Goal: Information Seeking & Learning: Get advice/opinions

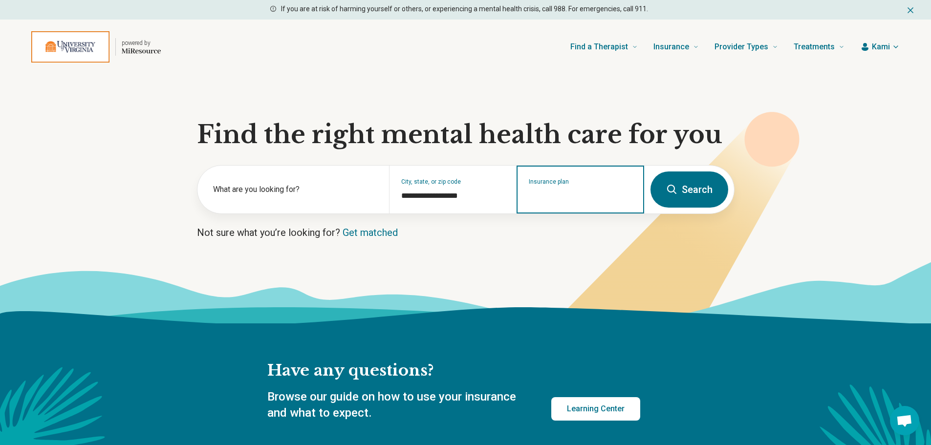
click at [591, 197] on input "Insurance plan" at bounding box center [581, 196] width 104 height 12
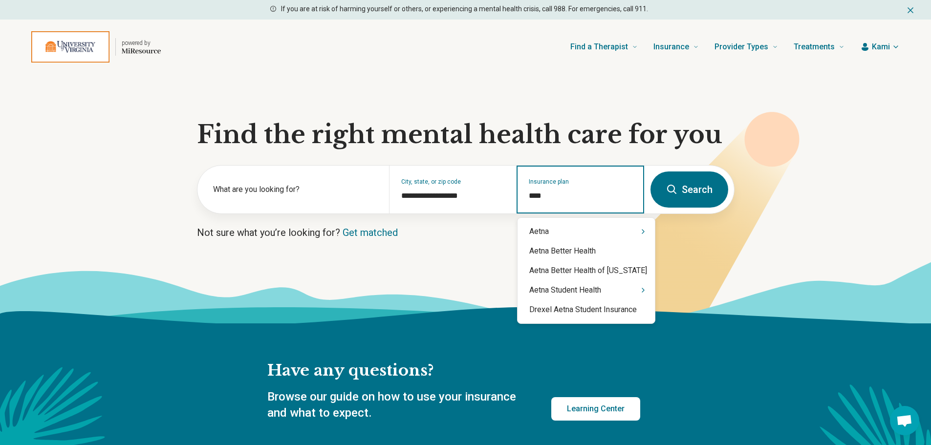
type input "*****"
click at [586, 237] on div "Aetna" at bounding box center [586, 232] width 137 height 20
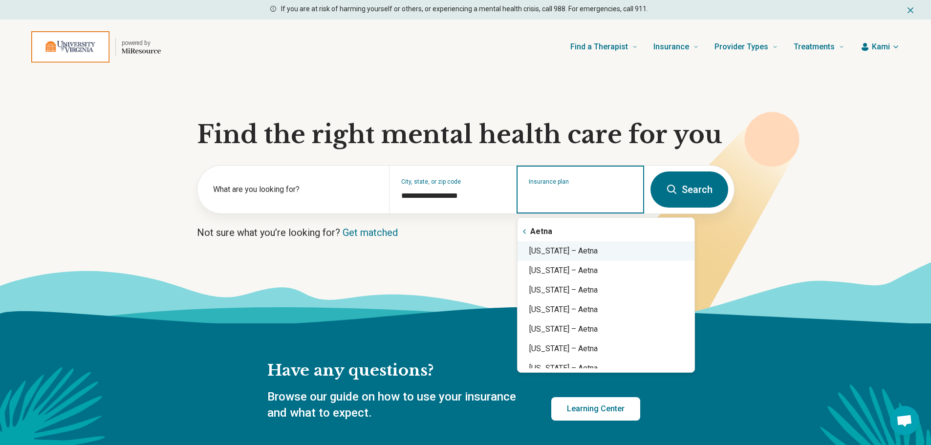
click at [577, 250] on div "Virginia – Aetna" at bounding box center [606, 251] width 177 height 20
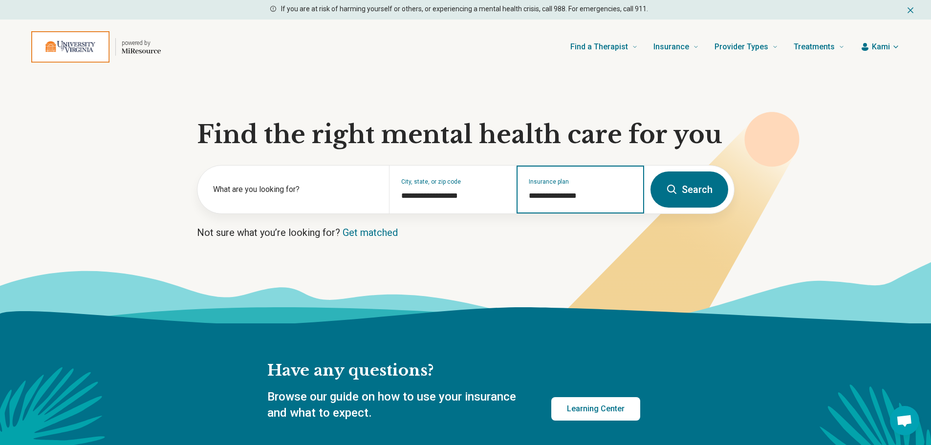
type input "**********"
click at [610, 197] on button "Search" at bounding box center [690, 190] width 78 height 36
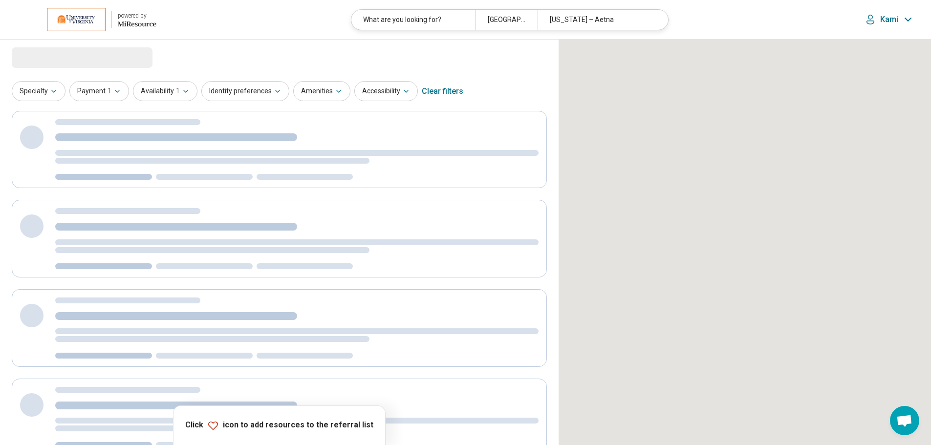
select select "***"
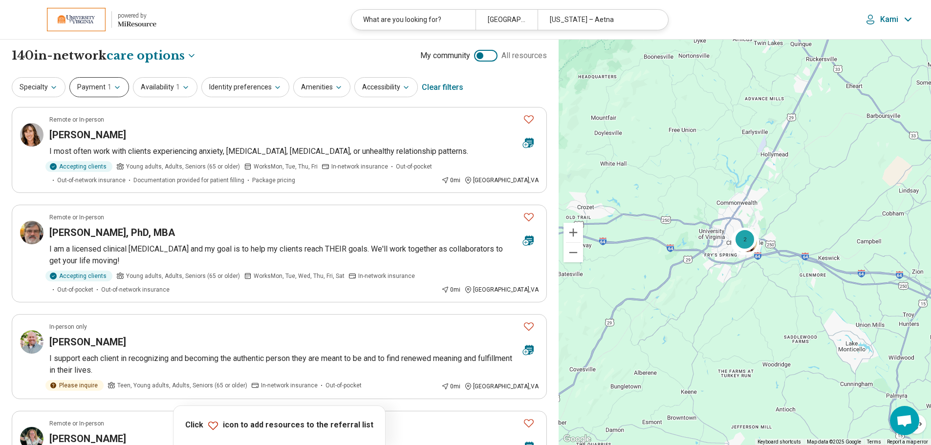
click at [113, 90] on icon "button" at bounding box center [117, 88] width 8 height 8
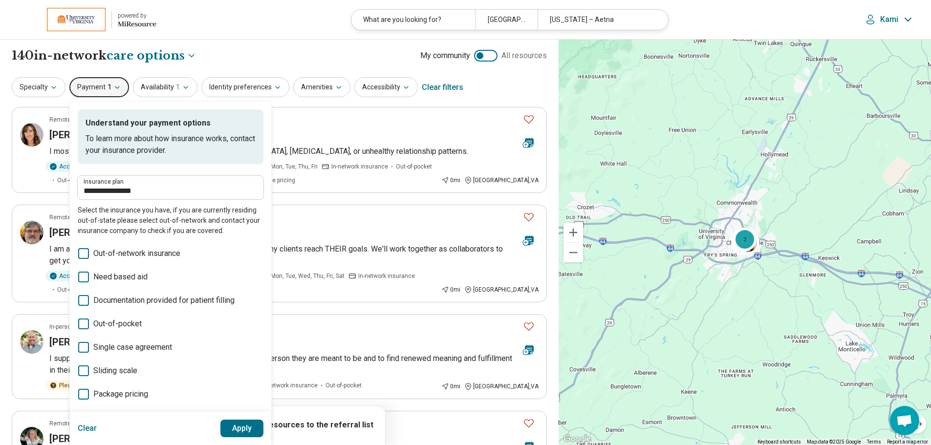
click at [89, 77] on div "**********" at bounding box center [279, 87] width 535 height 23
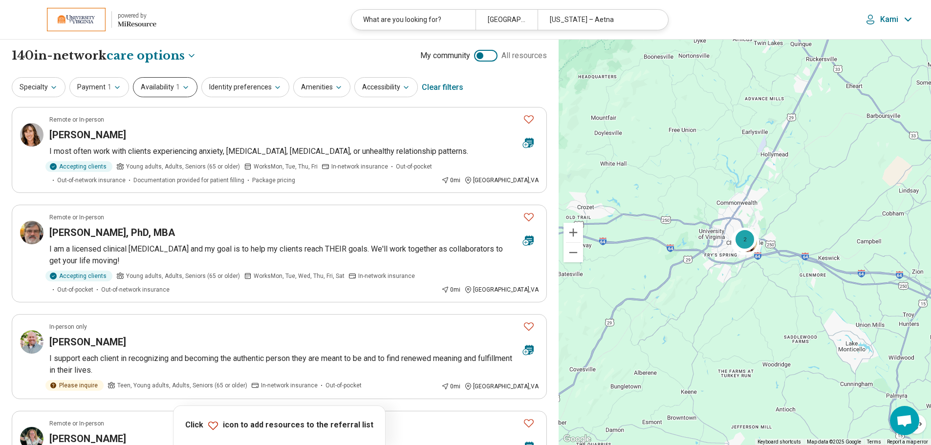
click at [160, 92] on button "Availability 1" at bounding box center [165, 87] width 65 height 20
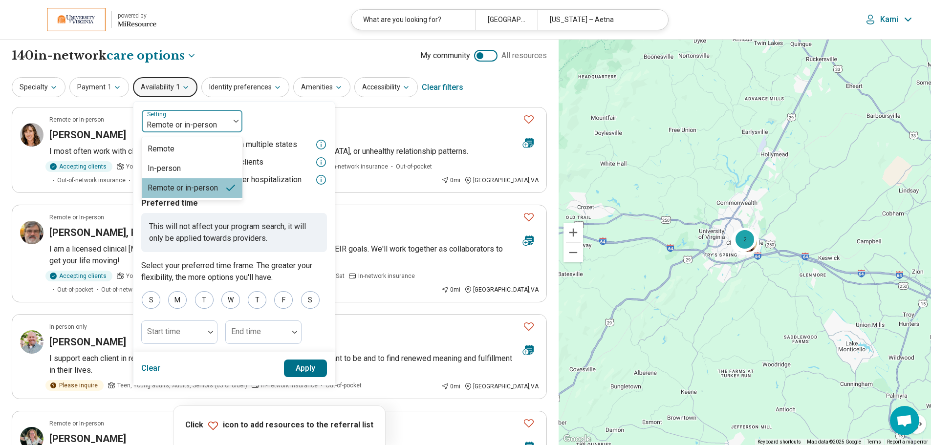
click at [205, 122] on div at bounding box center [186, 125] width 80 height 14
click at [184, 152] on div "Remote" at bounding box center [192, 149] width 101 height 20
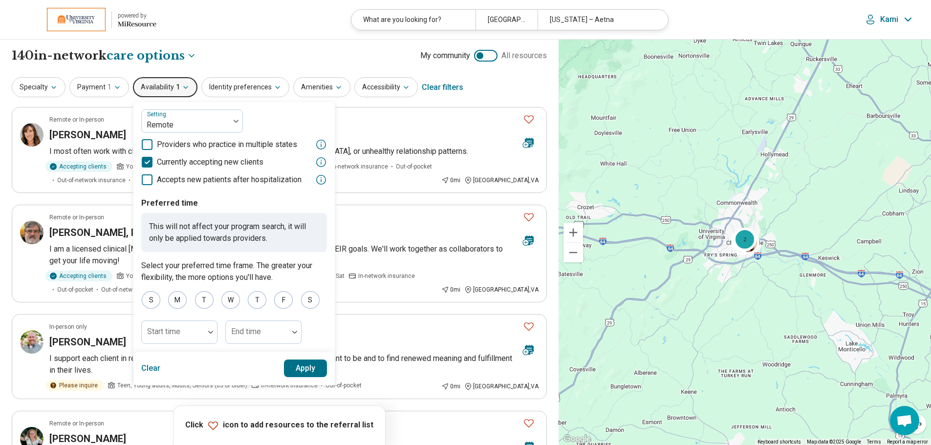
click at [311, 265] on button "Apply" at bounding box center [306, 369] width 44 height 18
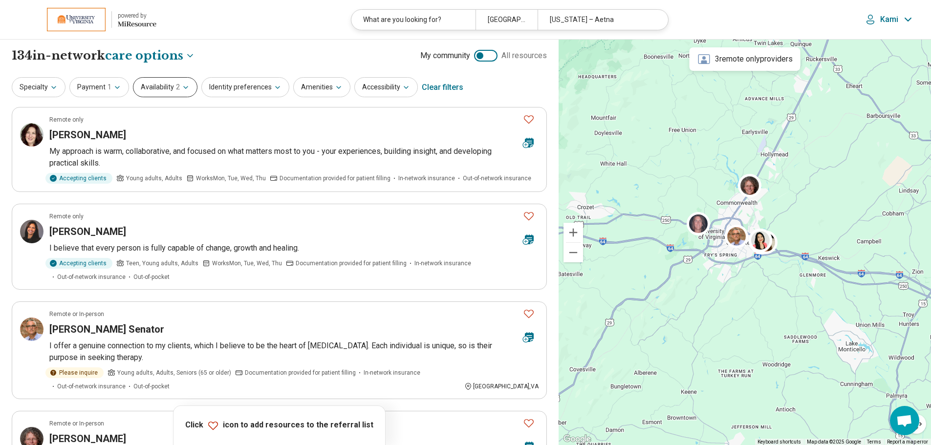
click at [159, 81] on button "Availability 2" at bounding box center [165, 87] width 65 height 20
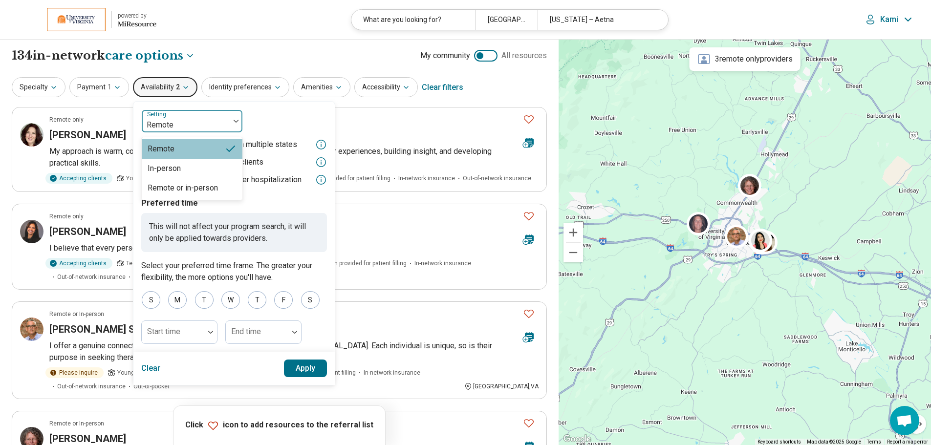
click at [178, 125] on div at bounding box center [186, 125] width 80 height 14
click at [175, 190] on div "Remote or in-person" at bounding box center [183, 188] width 70 height 12
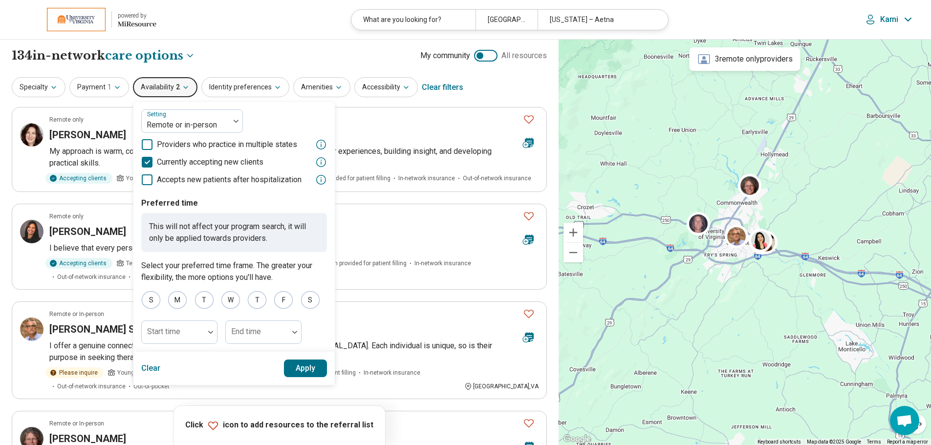
click at [294, 265] on button "Apply" at bounding box center [306, 369] width 44 height 18
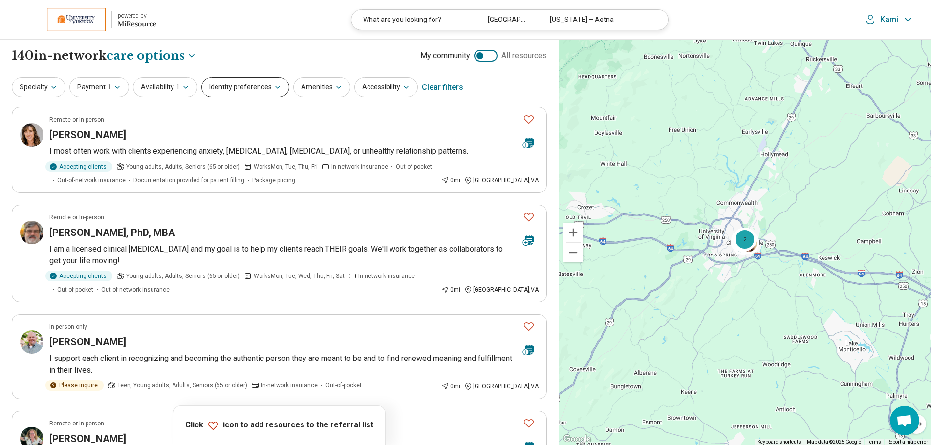
click at [266, 86] on button "Identity preferences" at bounding box center [245, 87] width 88 height 20
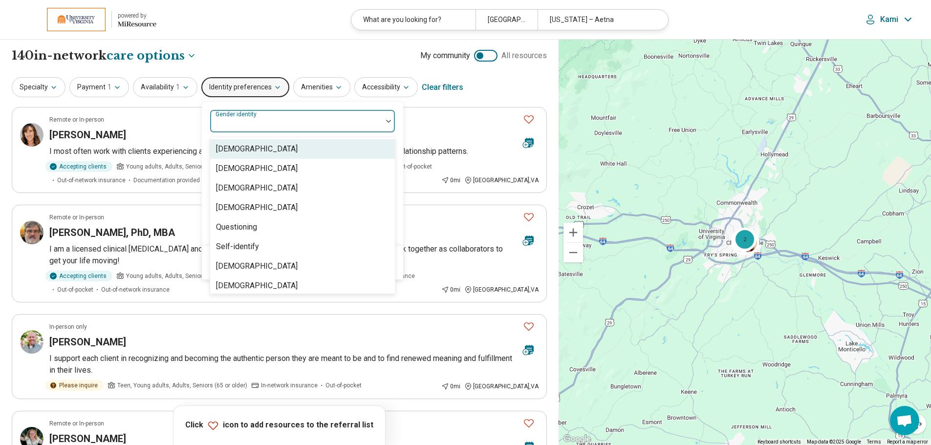
click at [267, 124] on div at bounding box center [296, 125] width 164 height 14
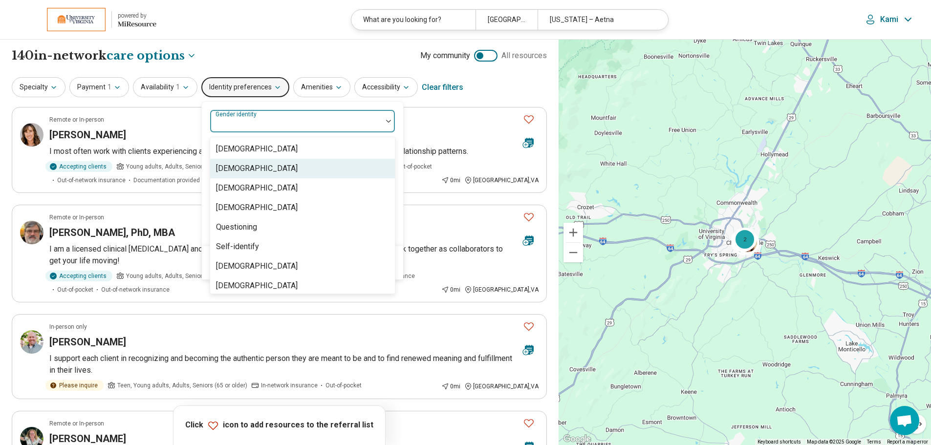
click at [261, 170] on div "[DEMOGRAPHIC_DATA]" at bounding box center [257, 169] width 82 height 12
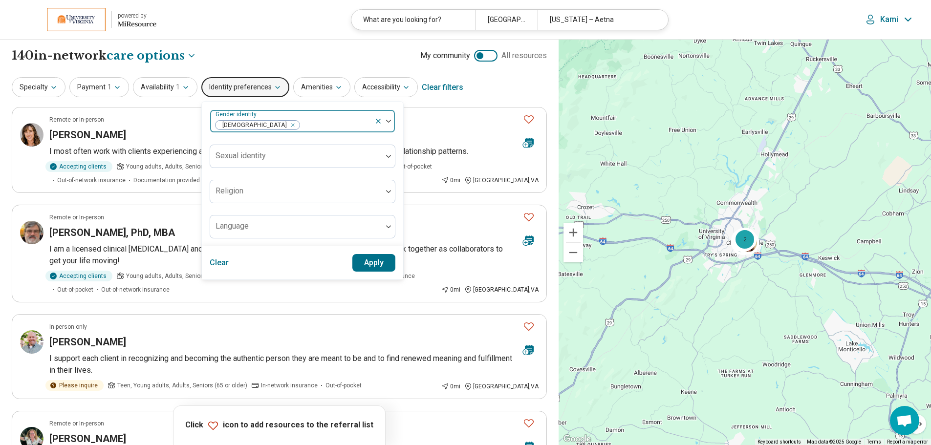
click at [301, 123] on div at bounding box center [336, 125] width 70 height 14
click at [364, 262] on button "Apply" at bounding box center [374, 263] width 44 height 18
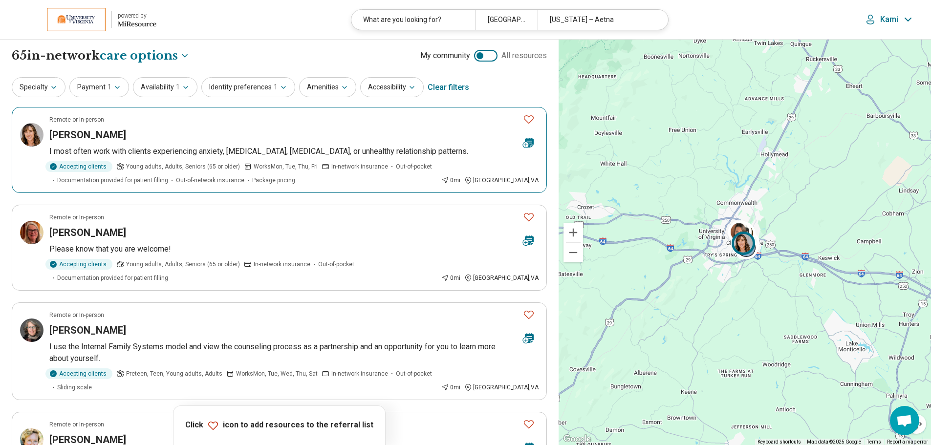
click at [236, 132] on div "Suzanne Wilberger" at bounding box center [282, 135] width 466 height 14
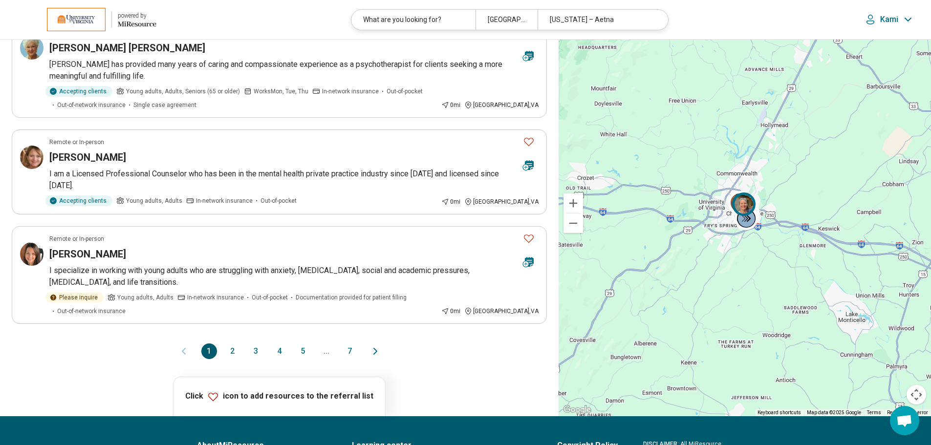
scroll to position [831, 0]
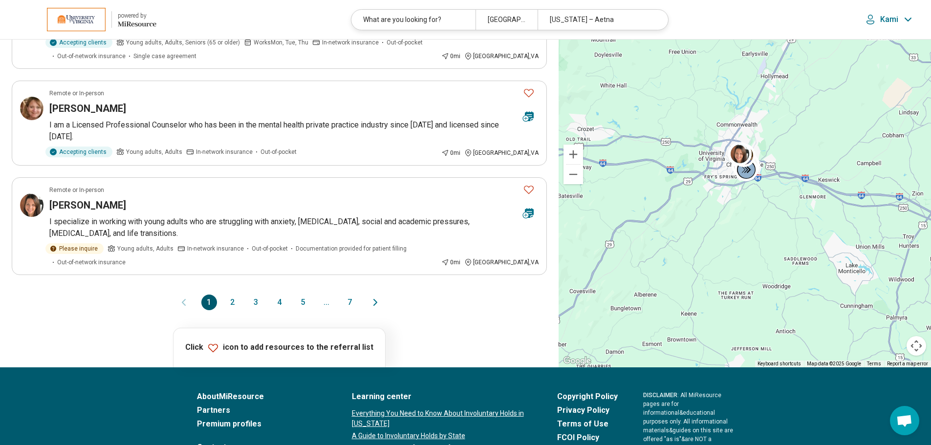
click at [228, 265] on button "2" at bounding box center [233, 303] width 16 height 16
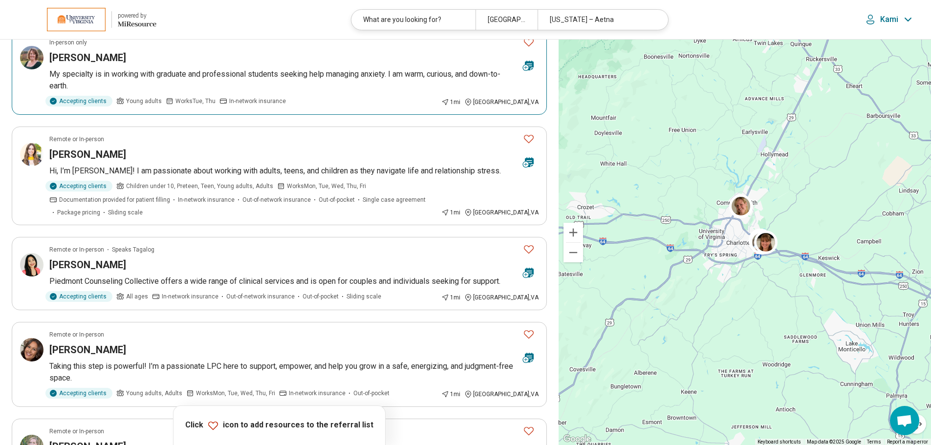
scroll to position [98, 0]
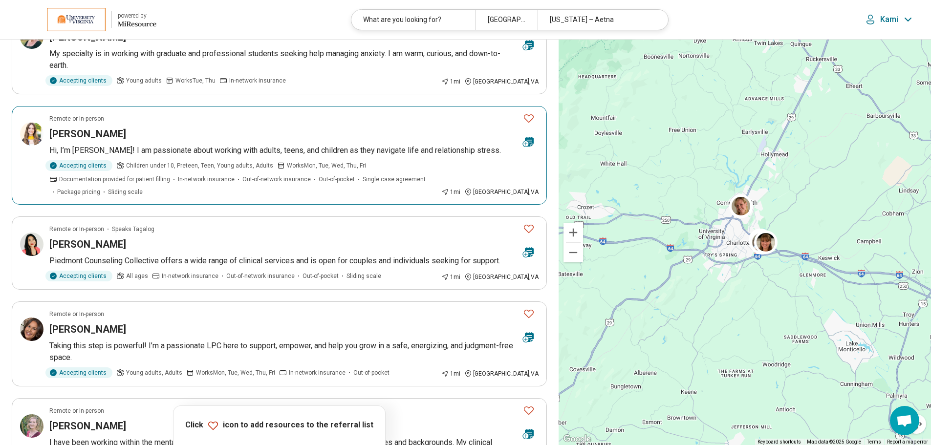
click at [247, 148] on p "Hi, I’m Sarah! I am passionate about working with adults, teens, and children a…" at bounding box center [293, 151] width 489 height 12
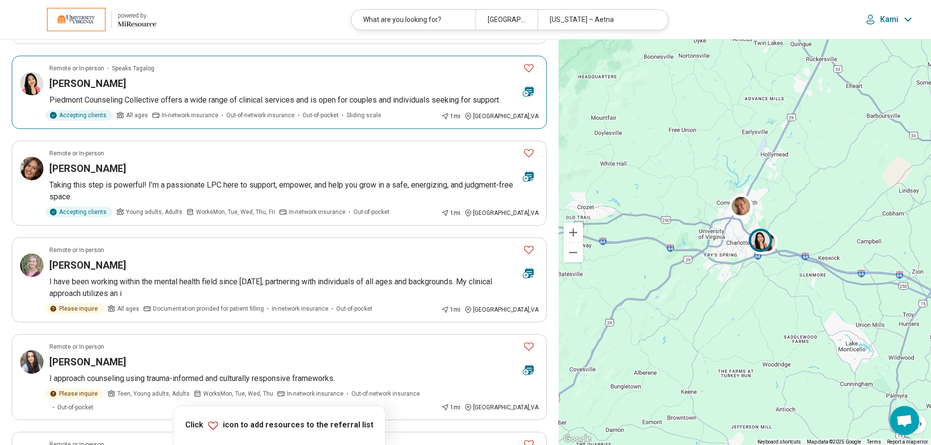
scroll to position [293, 0]
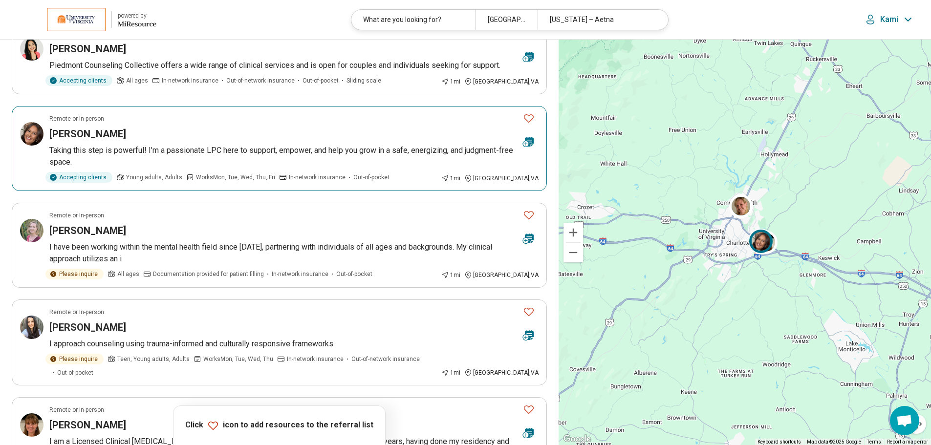
click at [271, 161] on p "Taking this step is powerful! I’m a passionate LPC here to support, empower, an…" at bounding box center [293, 156] width 489 height 23
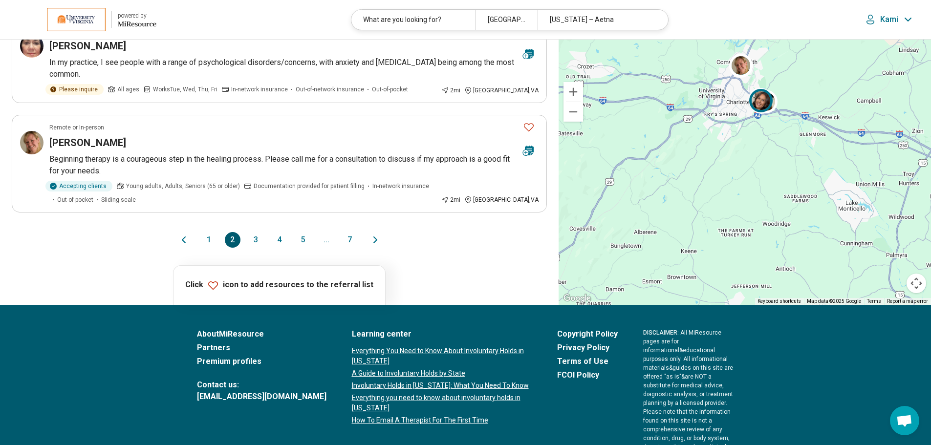
scroll to position [880, 0]
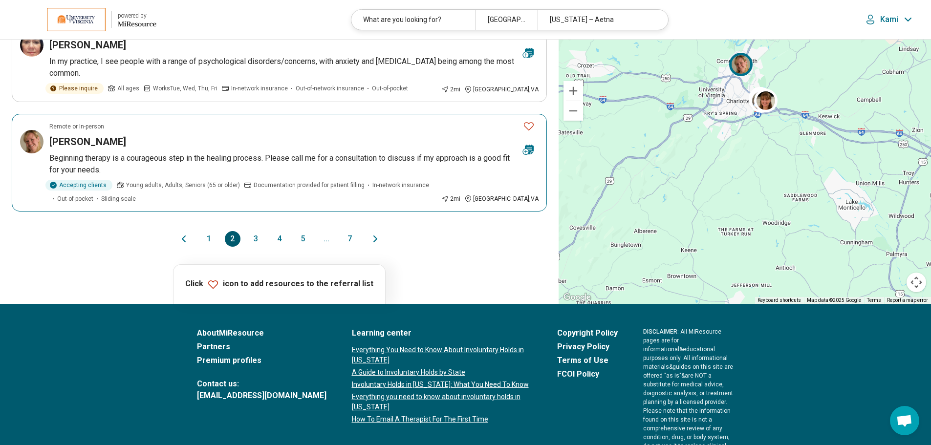
click at [274, 152] on p "Beginning therapy is a courageous step in the healing process. Please call me f…" at bounding box center [293, 163] width 489 height 23
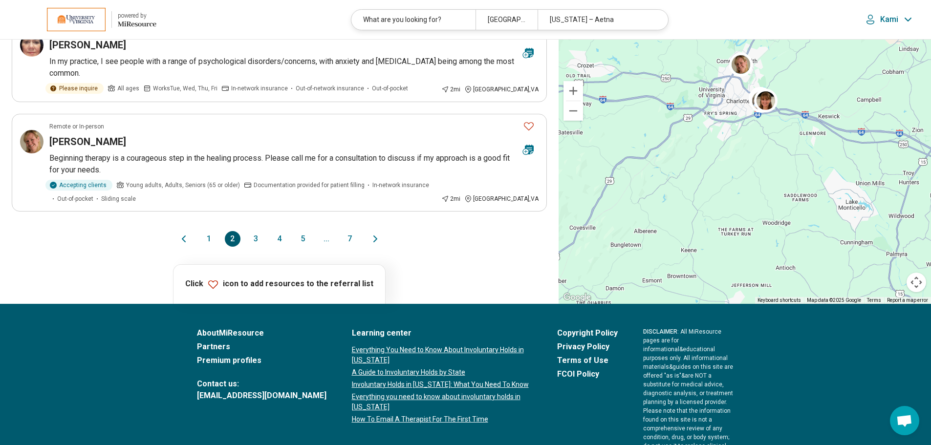
click at [251, 231] on button "3" at bounding box center [256, 239] width 16 height 16
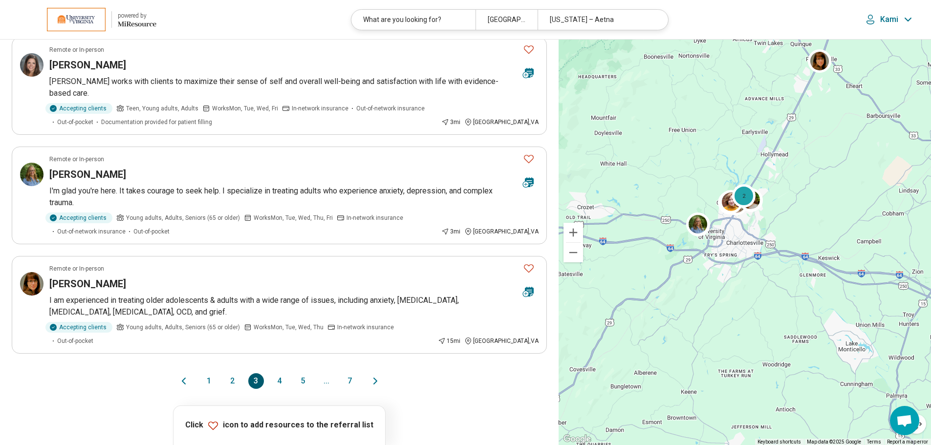
scroll to position [782, 0]
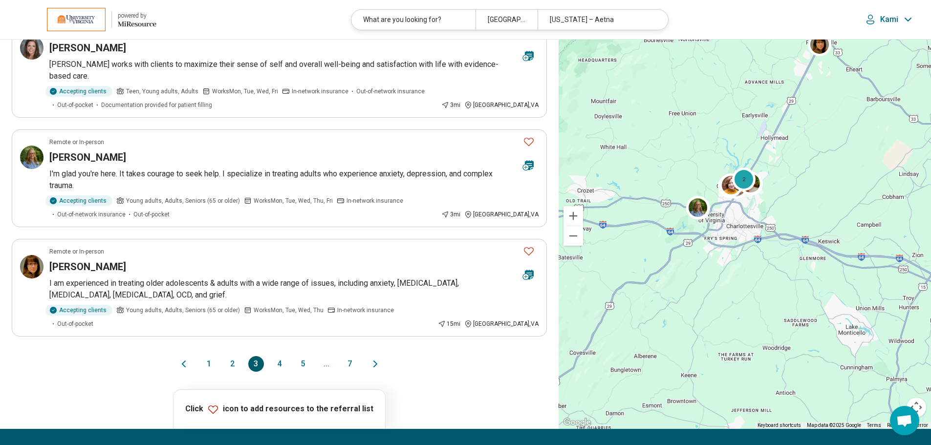
click at [281, 265] on button "4" at bounding box center [280, 364] width 16 height 16
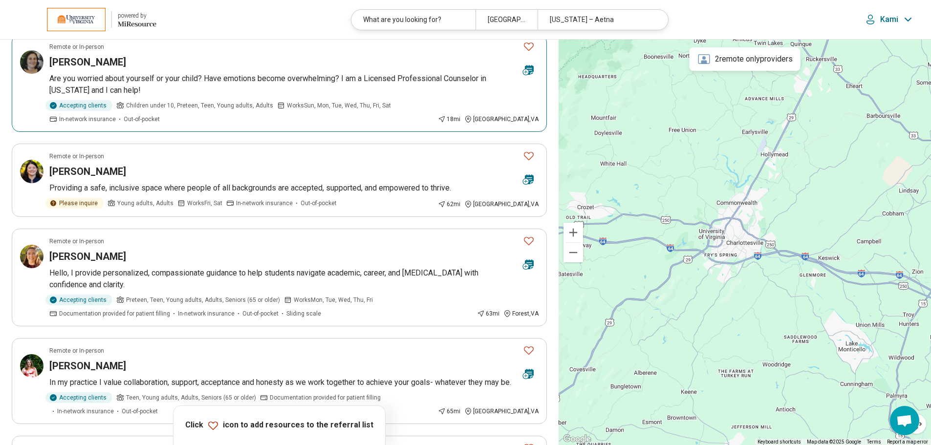
scroll to position [98, 0]
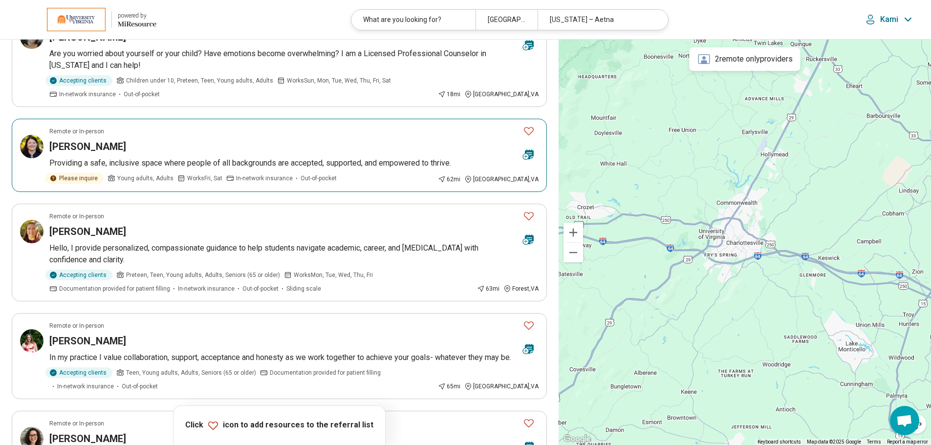
click at [285, 169] on article "Remote or In-person Baylee Leazer Providing a safe, inclusive space where peopl…" at bounding box center [279, 155] width 535 height 73
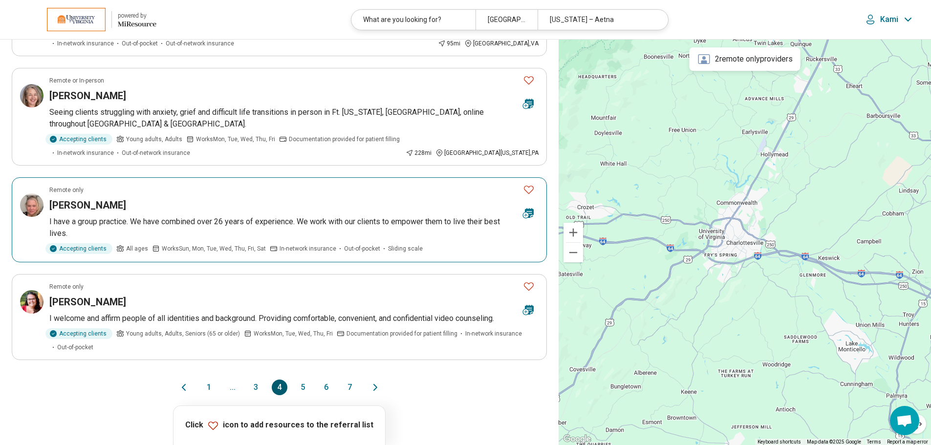
scroll to position [782, 0]
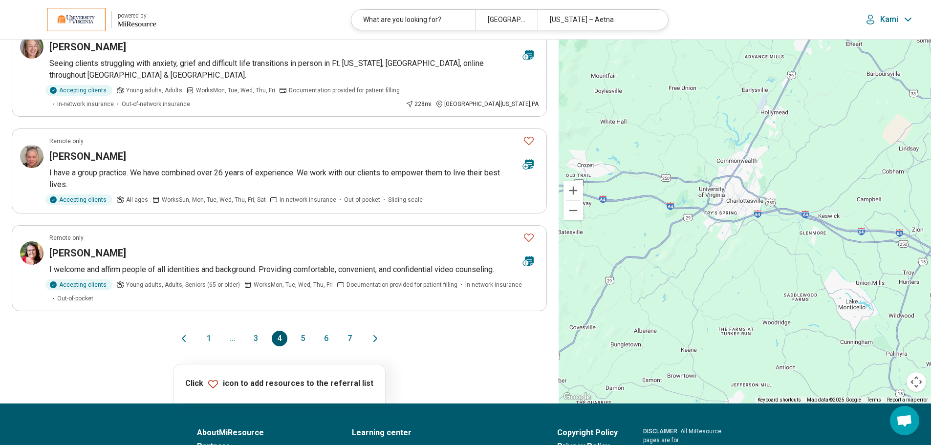
click at [302, 265] on button "5" at bounding box center [303, 339] width 16 height 16
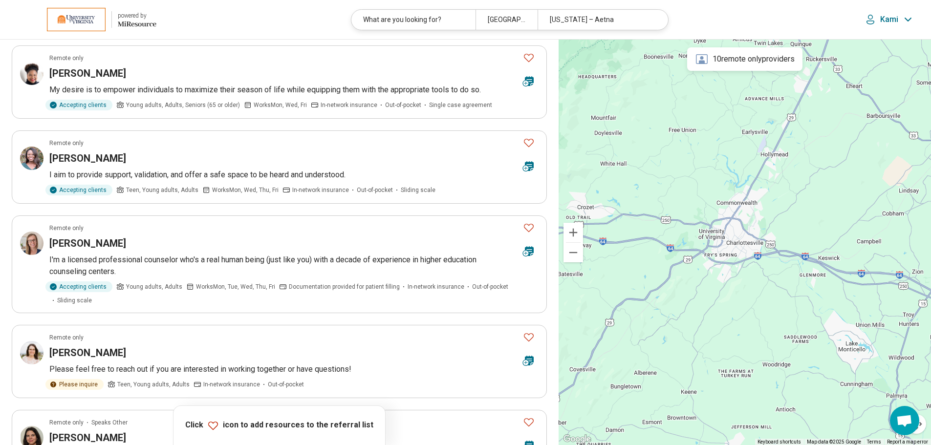
scroll to position [196, 0]
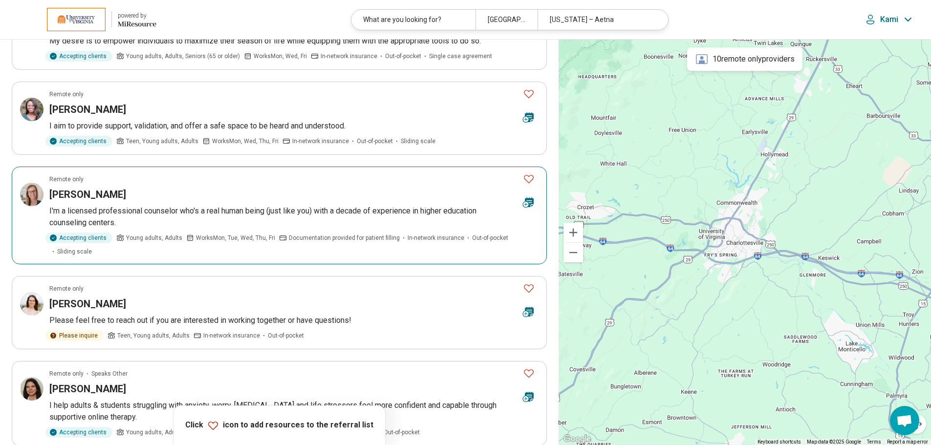
click at [207, 204] on article "Remote only Katherine Mahan I'm a licensed professional counselor who's a real …" at bounding box center [279, 216] width 535 height 98
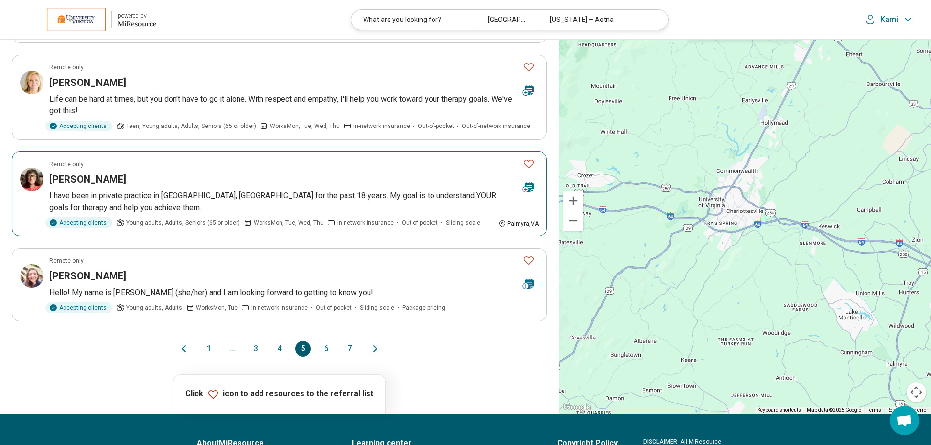
scroll to position [733, 0]
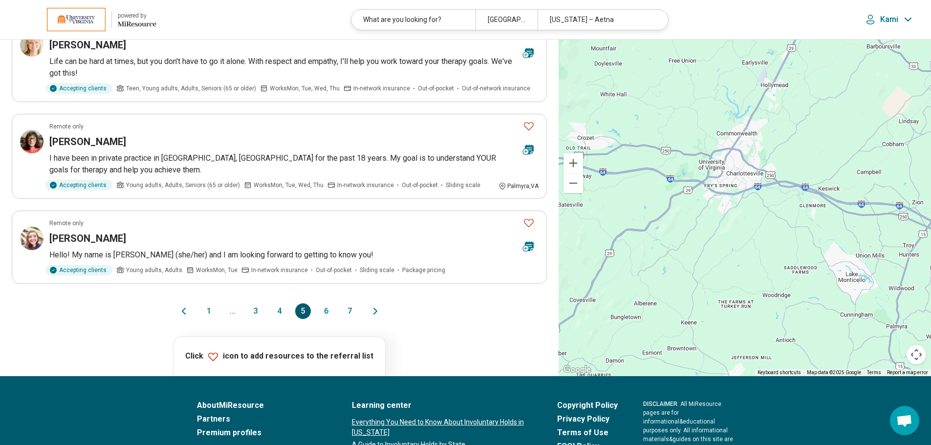
click at [329, 265] on button "6" at bounding box center [327, 312] width 16 height 16
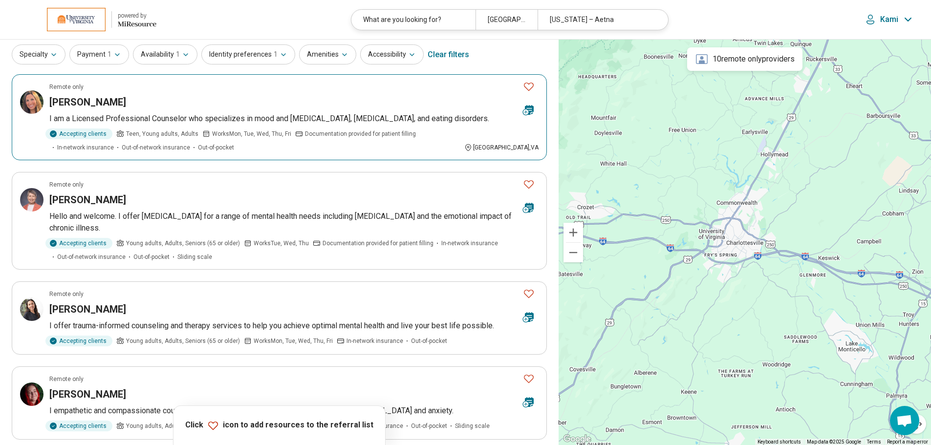
scroll to position [49, 0]
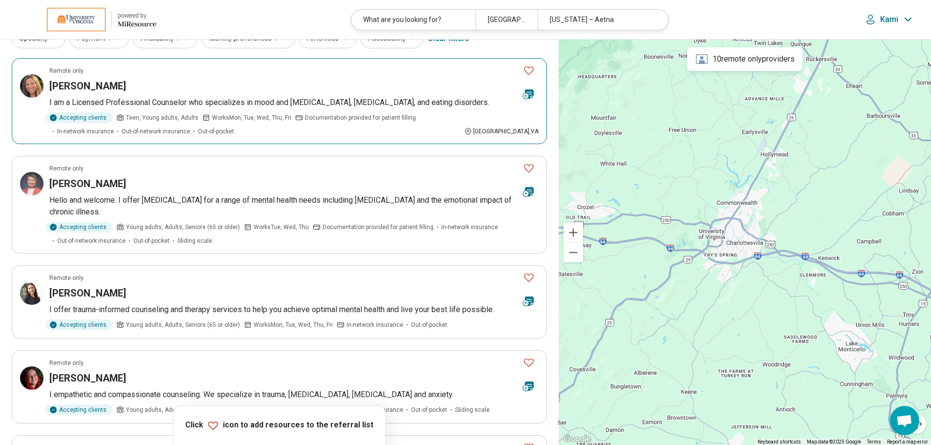
click at [295, 95] on article "Remote only Sara Loker I am a Licensed Professional Counselor who specializes i…" at bounding box center [279, 101] width 535 height 86
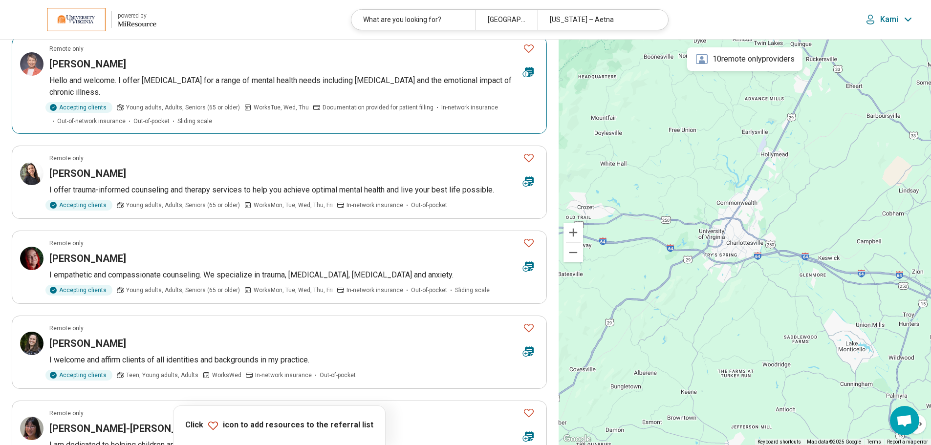
scroll to position [196, 0]
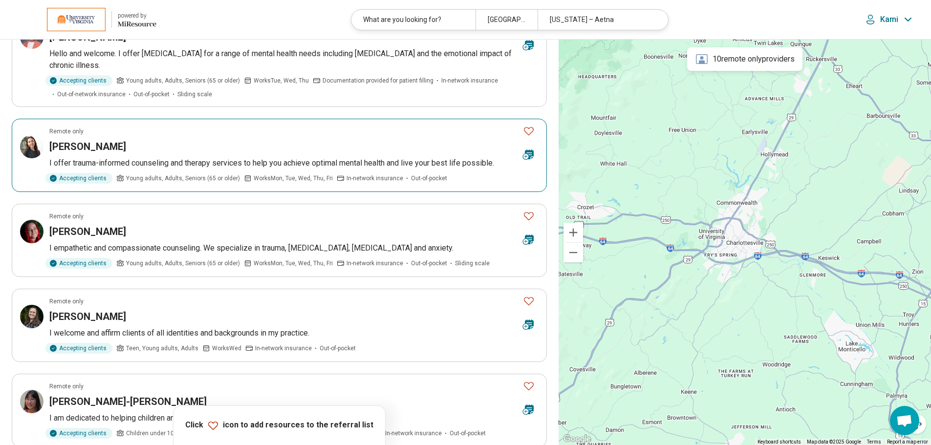
click at [210, 154] on article "Remote only Chelsea Barbosa I offer trauma-informed counseling and therapy serv…" at bounding box center [279, 155] width 535 height 73
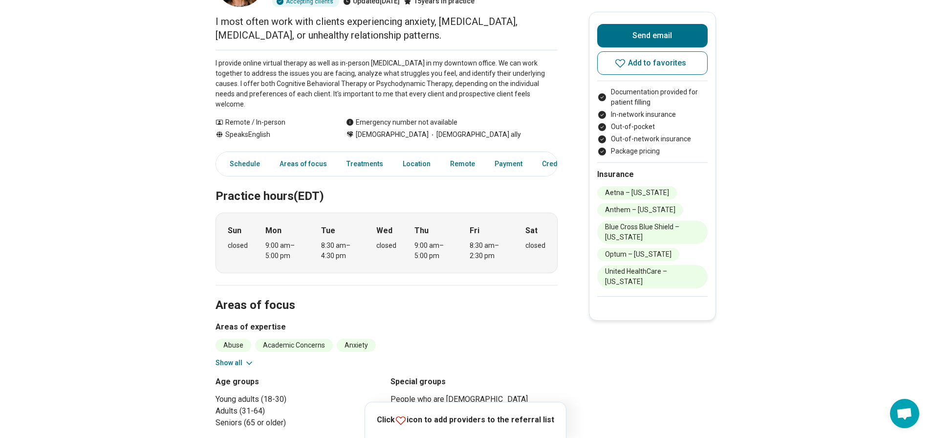
scroll to position [147, 0]
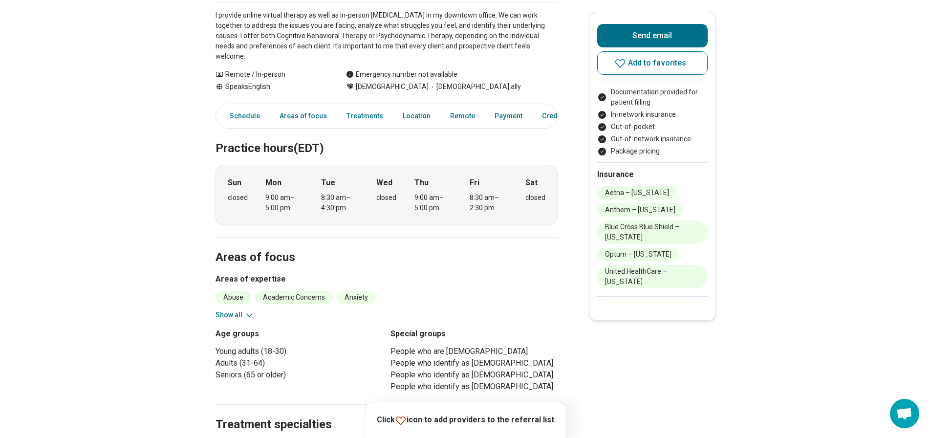
click at [243, 310] on button "Show all" at bounding box center [235, 315] width 39 height 10
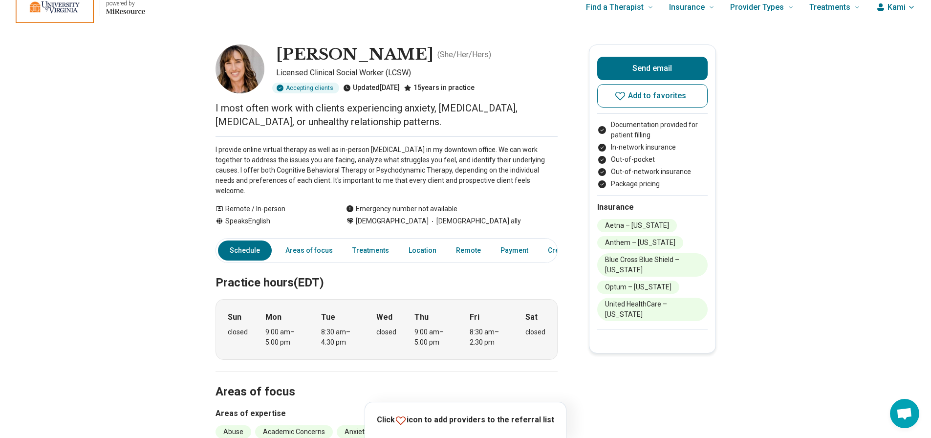
scroll to position [0, 0]
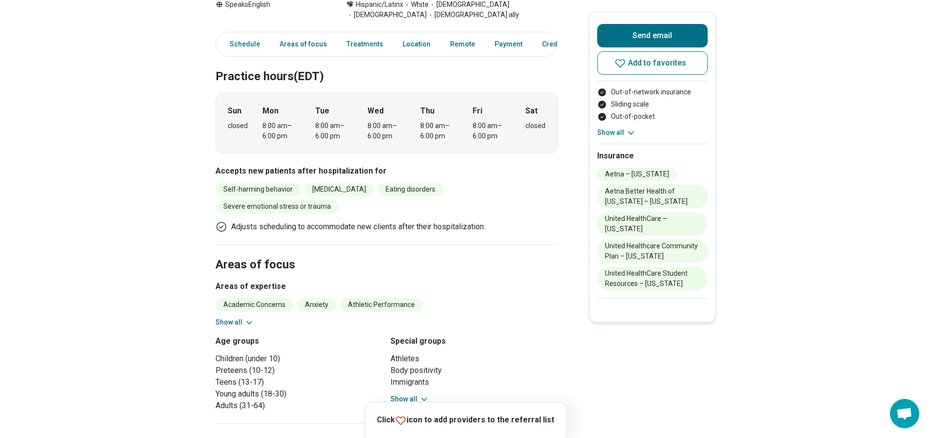
scroll to position [244, 0]
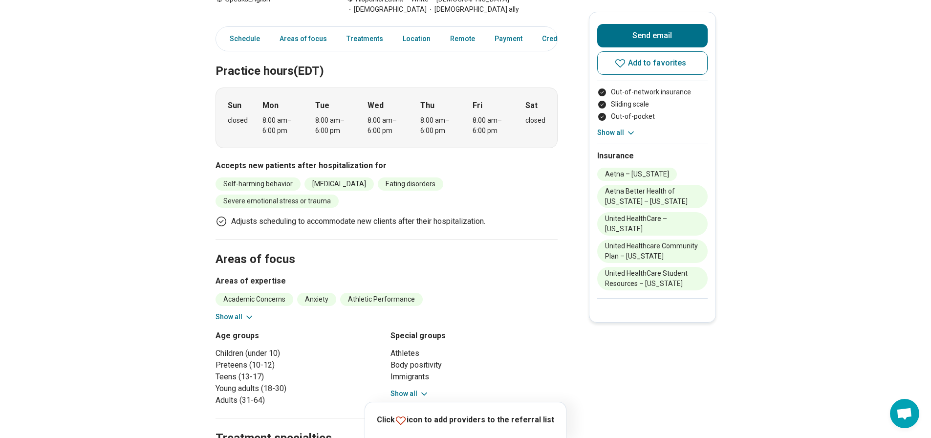
click at [227, 317] on button "Show all" at bounding box center [235, 317] width 39 height 10
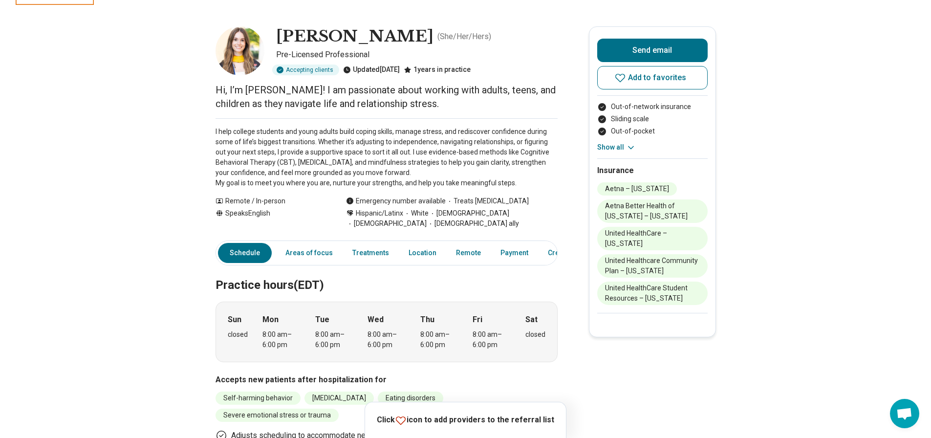
scroll to position [0, 0]
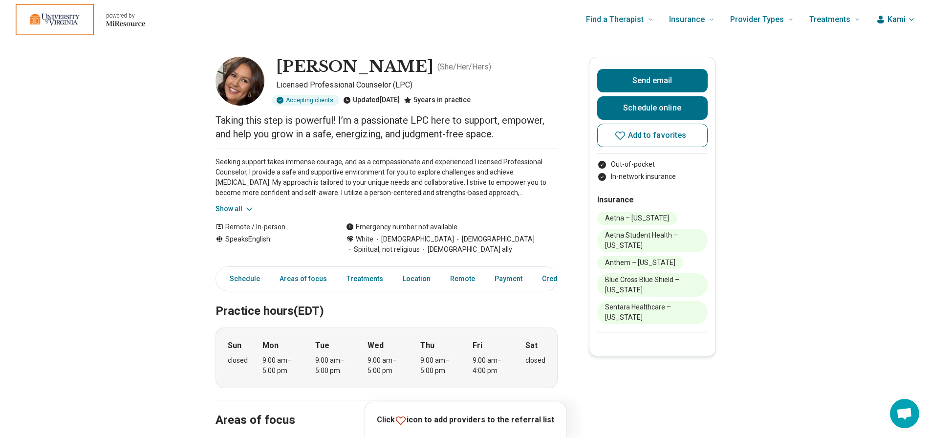
click at [241, 207] on button "Show all" at bounding box center [235, 209] width 39 height 10
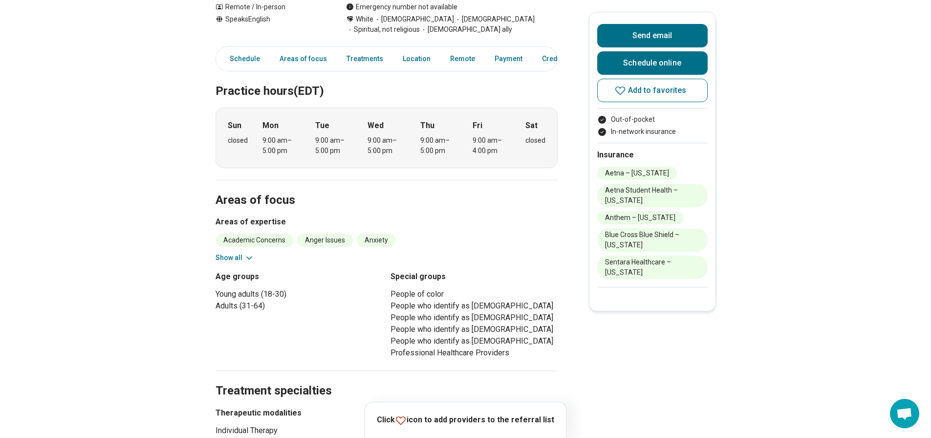
scroll to position [293, 0]
click at [247, 257] on icon at bounding box center [249, 257] width 10 height 10
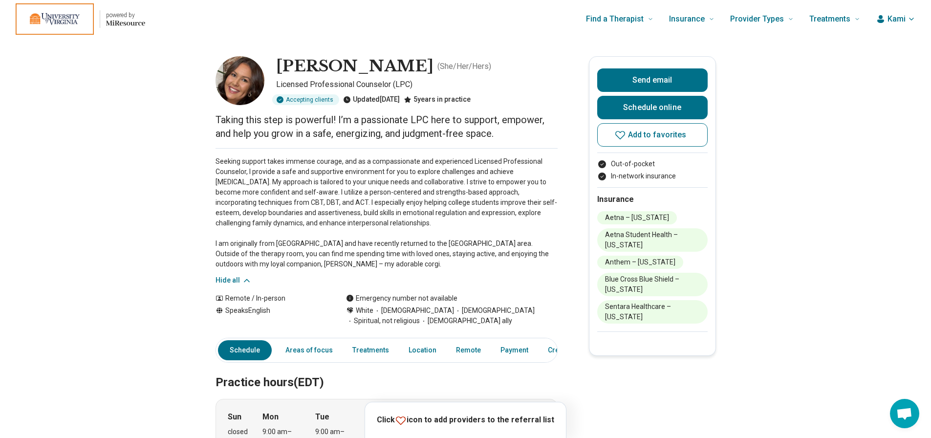
scroll to position [0, 0]
drag, startPoint x: 437, startPoint y: 85, endPoint x: 277, endPoint y: 90, distance: 160.4
click at [277, 90] on div "Marissa Momchilov ( She/Her/Hers ) Licensed Professional Counselor (LPC) Accept…" at bounding box center [387, 81] width 342 height 49
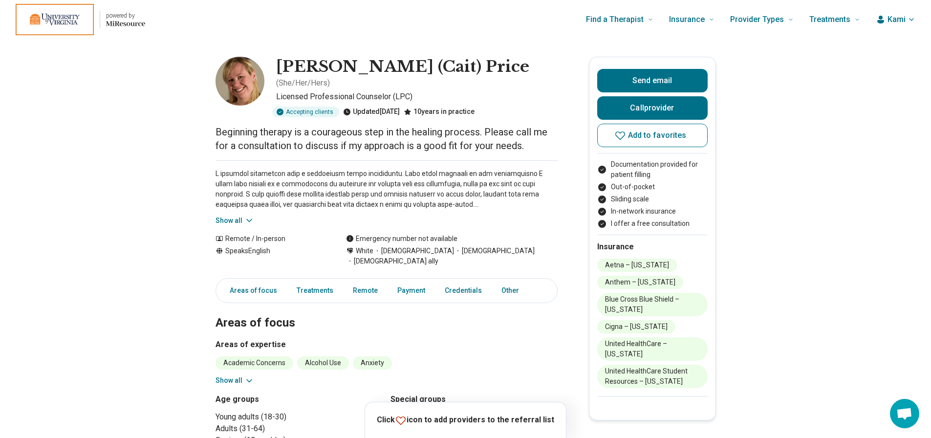
click at [248, 216] on icon at bounding box center [249, 221] width 10 height 10
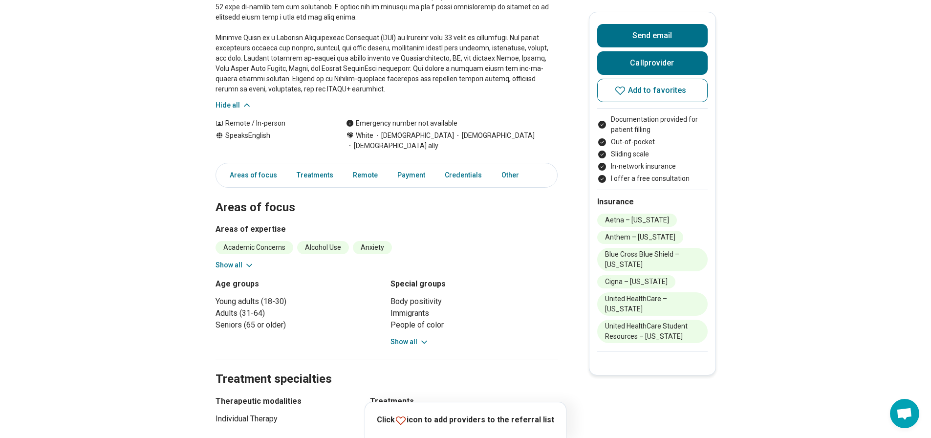
scroll to position [293, 0]
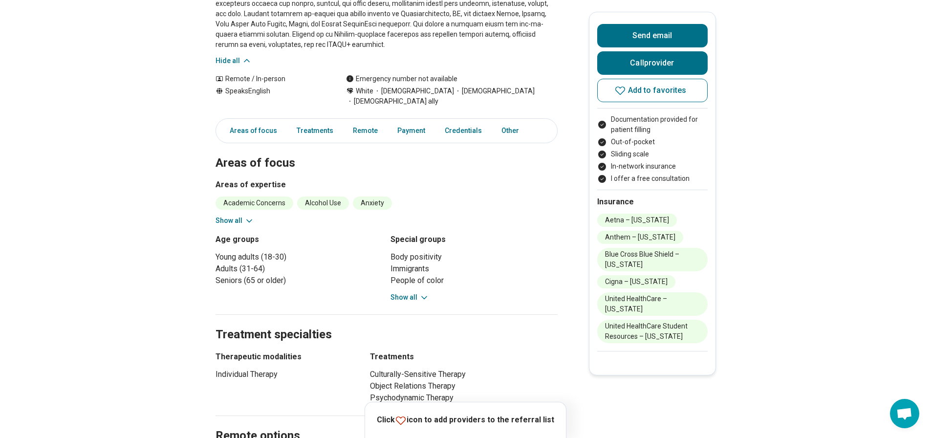
click at [228, 216] on button "Show all" at bounding box center [235, 221] width 39 height 10
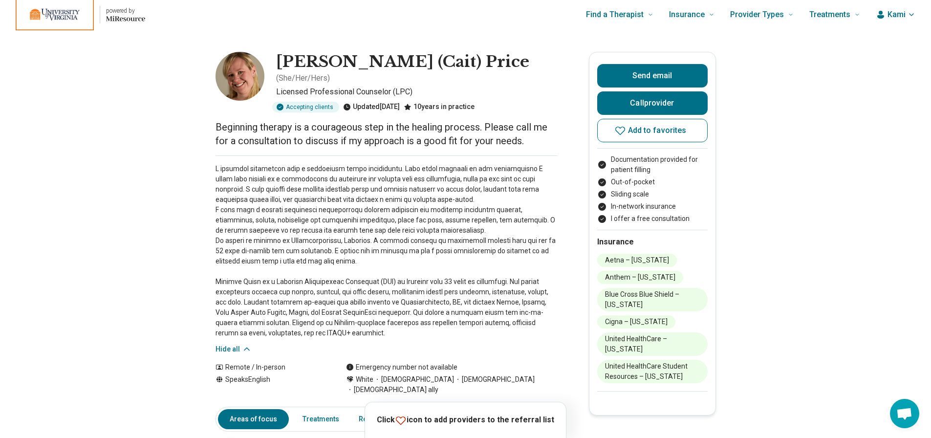
scroll to position [0, 0]
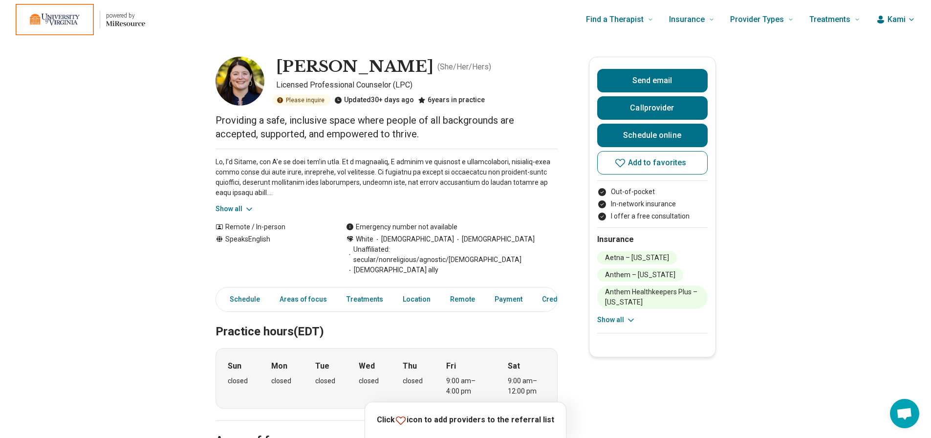
click at [243, 211] on button "Show all" at bounding box center [235, 209] width 39 height 10
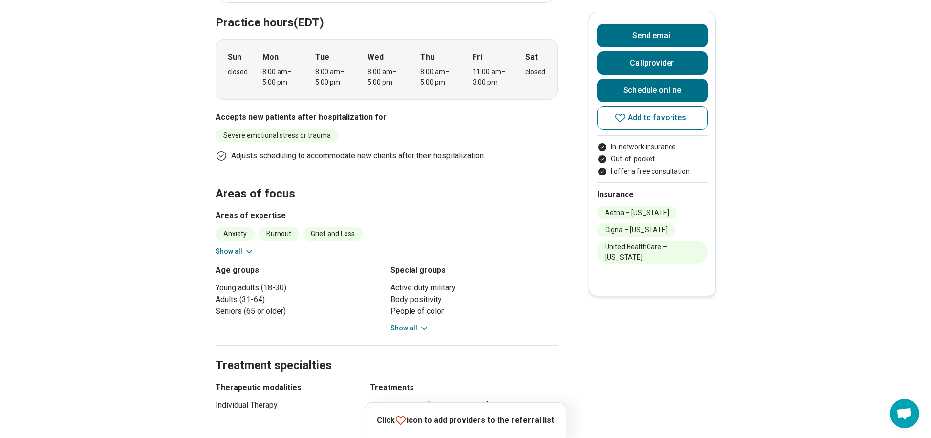
scroll to position [293, 0]
click at [239, 246] on button "Show all" at bounding box center [235, 251] width 39 height 10
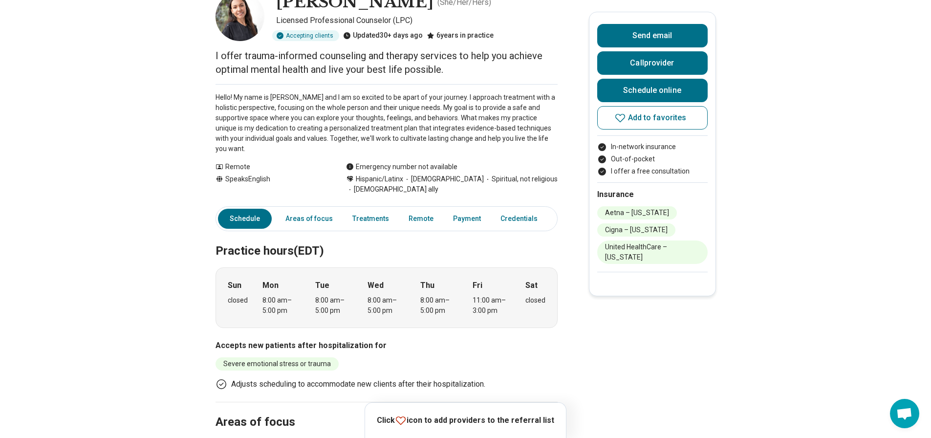
scroll to position [0, 0]
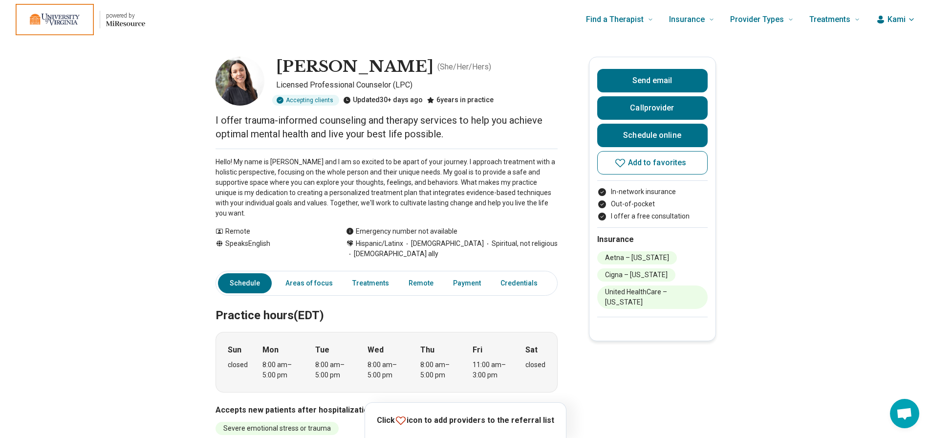
click at [672, 136] on link "Schedule online" at bounding box center [652, 135] width 110 height 23
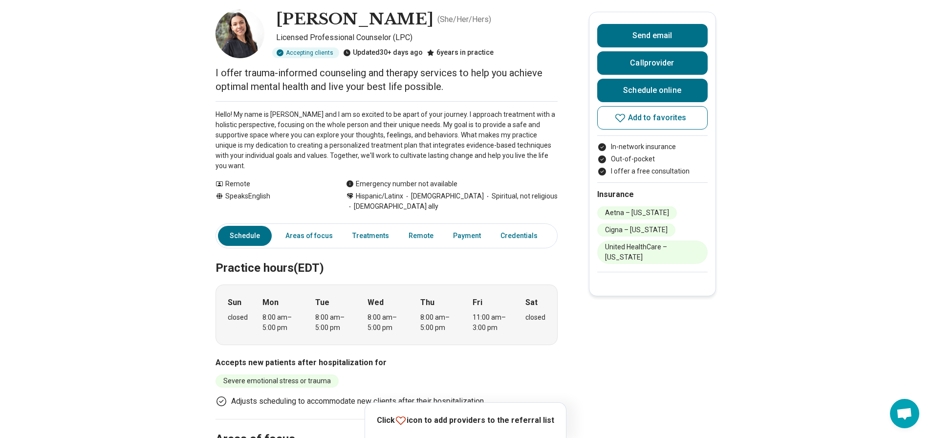
scroll to position [49, 0]
